Goal: Information Seeking & Learning: Learn about a topic

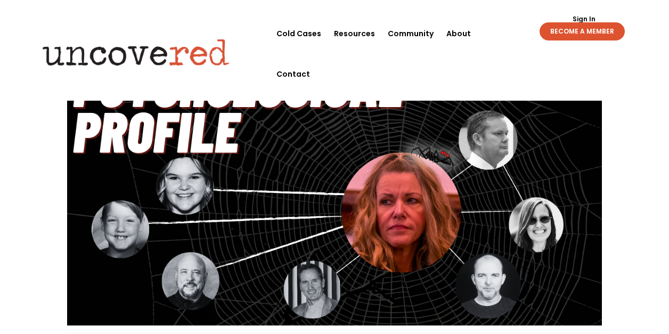
scroll to position [167, 0]
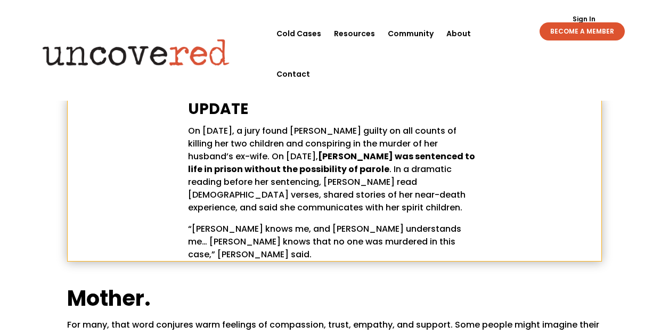
scroll to position [406, 0]
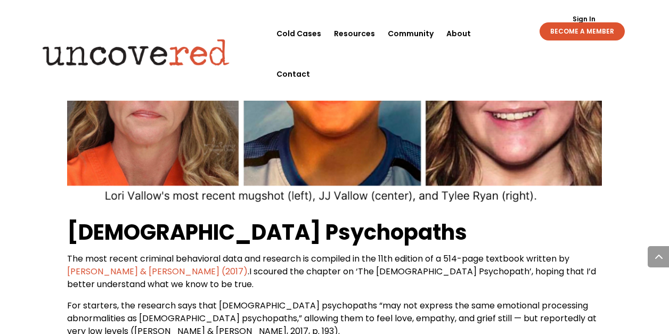
scroll to position [1231, 0]
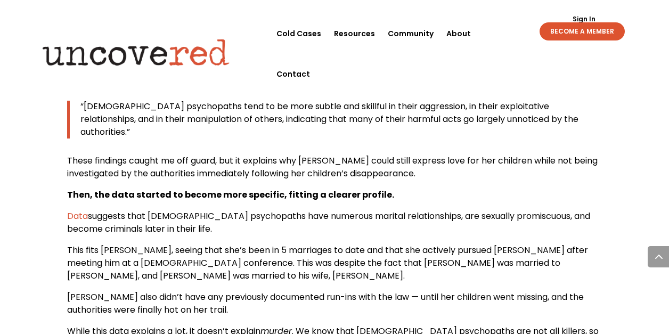
scroll to position [1396, 0]
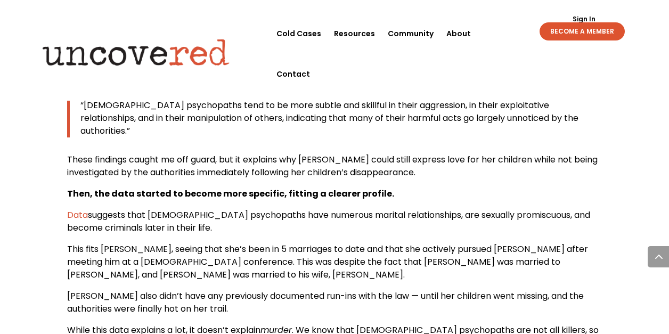
click at [618, 174] on div "[PERSON_NAME] Psychological Profile: Part 1 A Page From A Forensic Psychologist…" at bounding box center [334, 275] width 669 height 3248
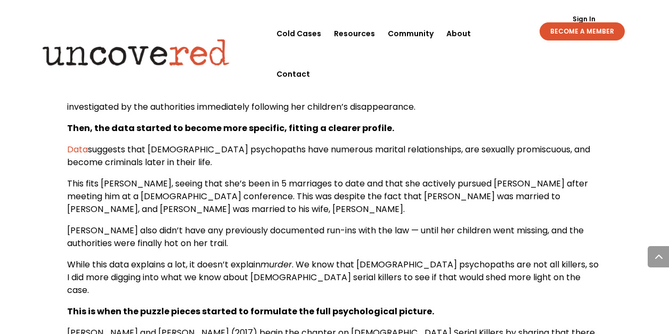
scroll to position [1463, 0]
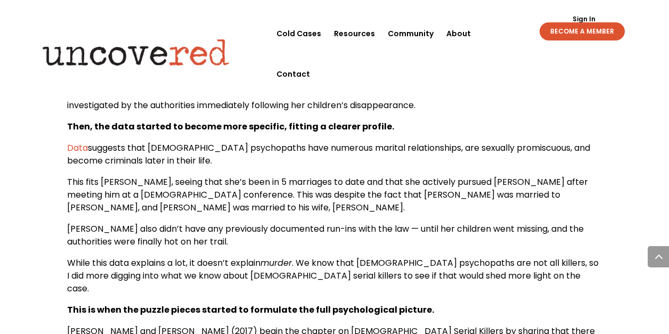
click at [609, 179] on div "[PERSON_NAME] Psychological Profile: Part 1 A Page From A Forensic Psychologist…" at bounding box center [334, 208] width 669 height 3248
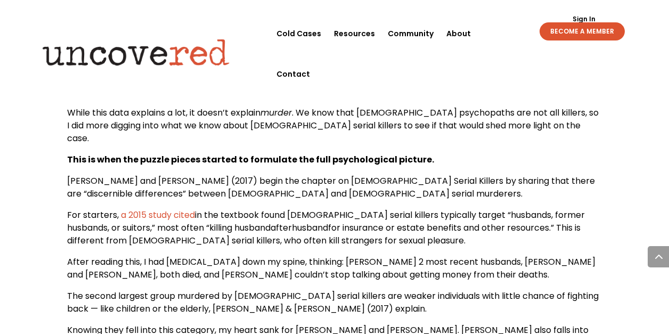
scroll to position [1618, 0]
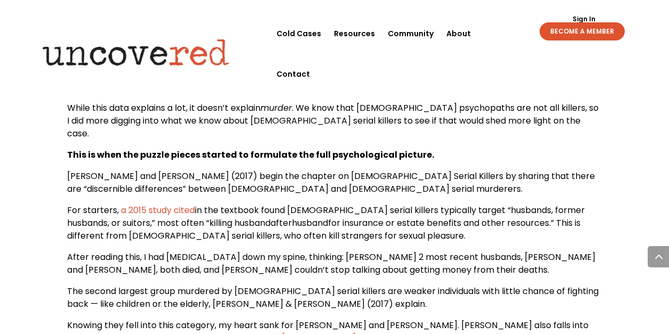
click at [609, 179] on div "[PERSON_NAME] Psychological Profile: Part 1 A Page From A Forensic Psychologist…" at bounding box center [334, 53] width 669 height 3248
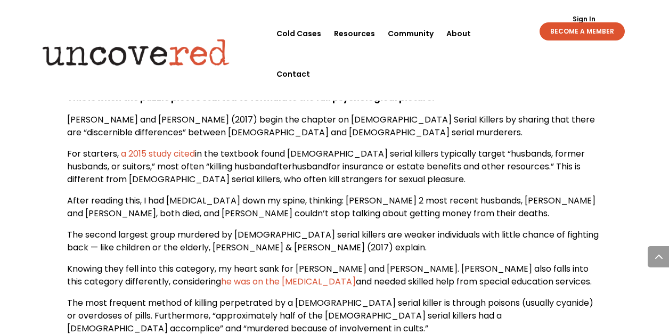
scroll to position [1676, 0]
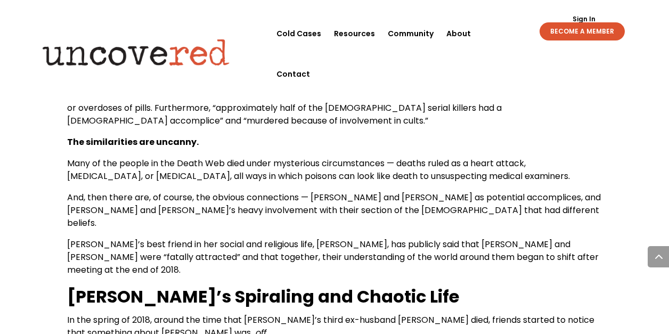
scroll to position [1884, 0]
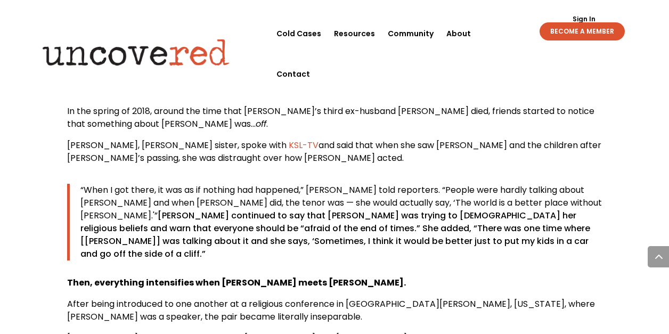
scroll to position [2094, 0]
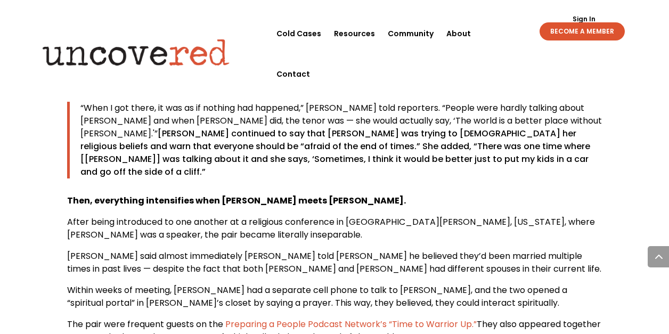
scroll to position [2175, 0]
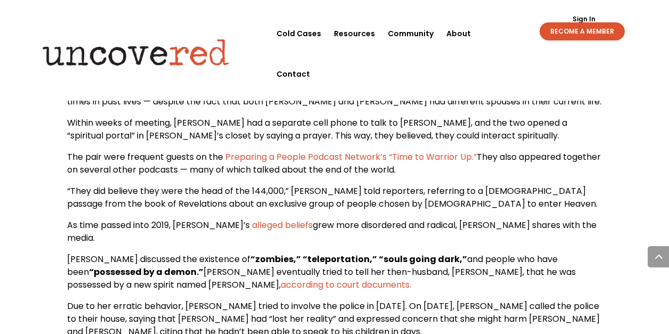
scroll to position [2354, 0]
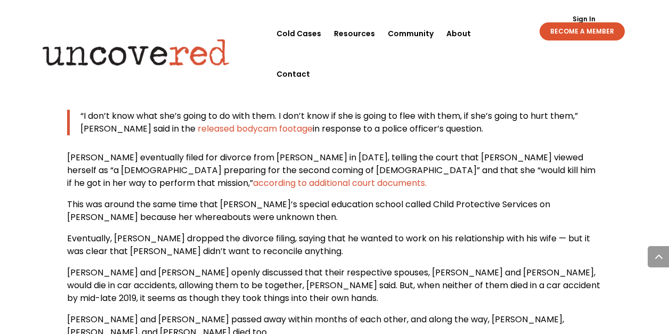
scroll to position [2593, 0]
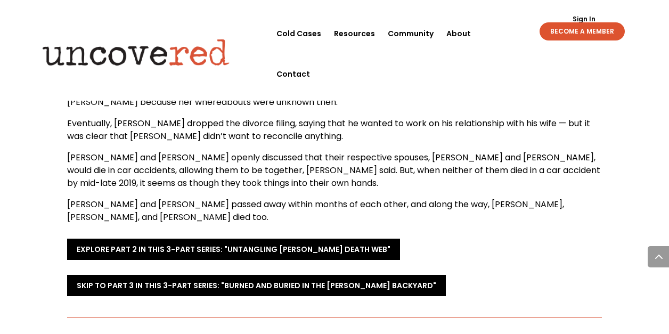
scroll to position [2721, 0]
